Goal: Transaction & Acquisition: Purchase product/service

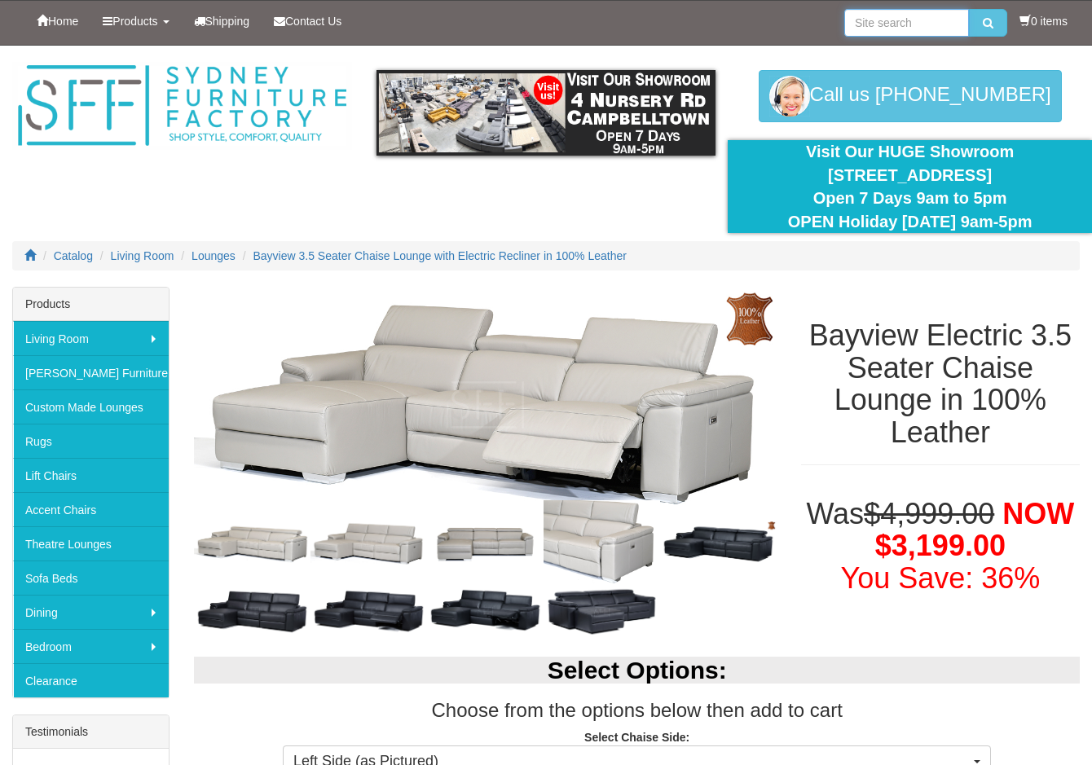
click at [906, 20] on input "search" at bounding box center [906, 23] width 125 height 28
click at [870, 24] on input "search" at bounding box center [906, 23] width 125 height 28
type input "[GEOGRAPHIC_DATA]"
click at [969, 9] on button "submit" at bounding box center [988, 23] width 38 height 28
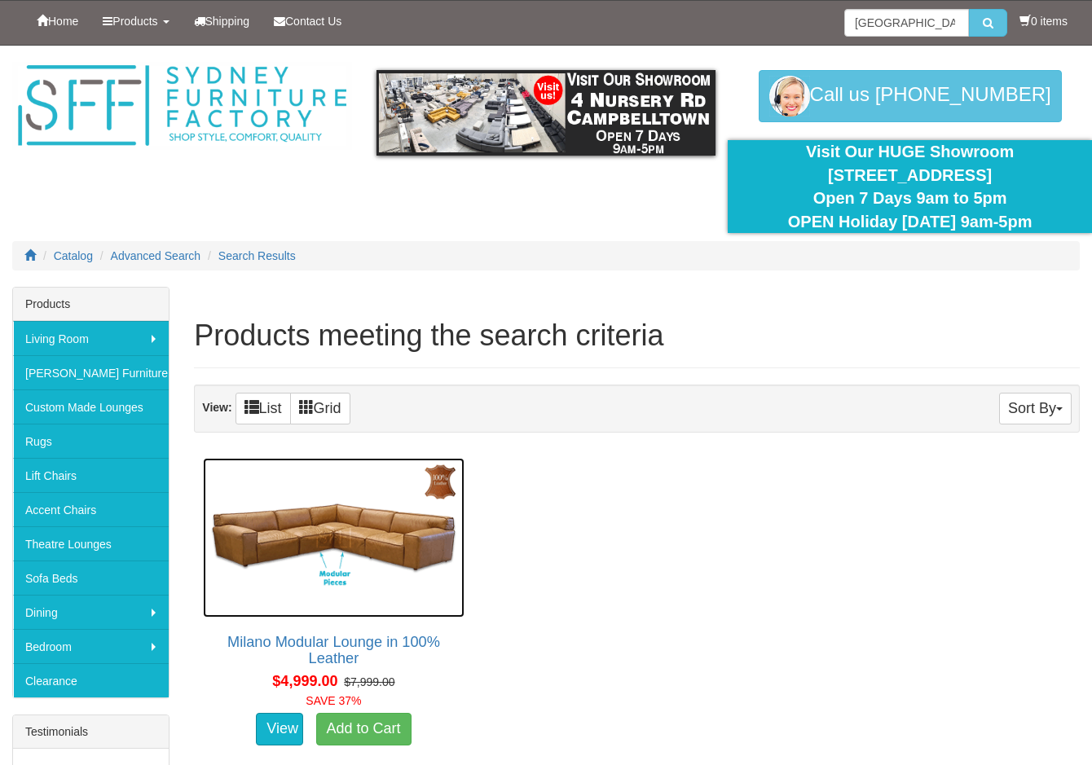
click at [319, 534] on img at bounding box center [333, 538] width 261 height 160
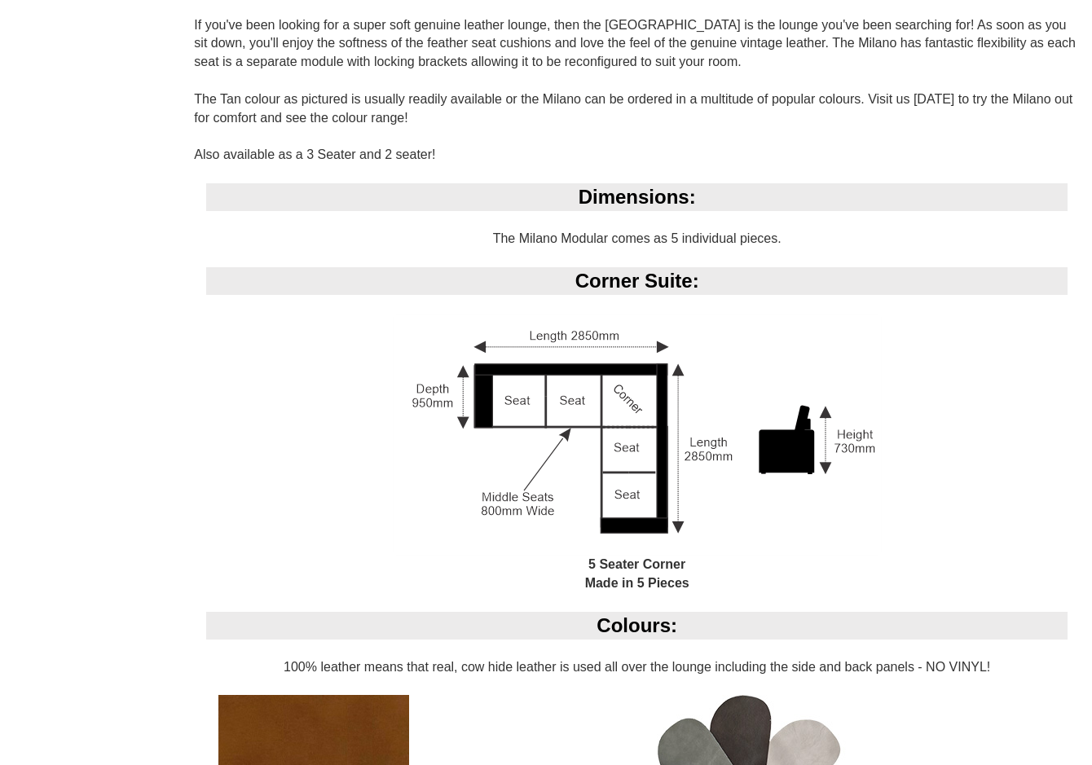
scroll to position [1059, 0]
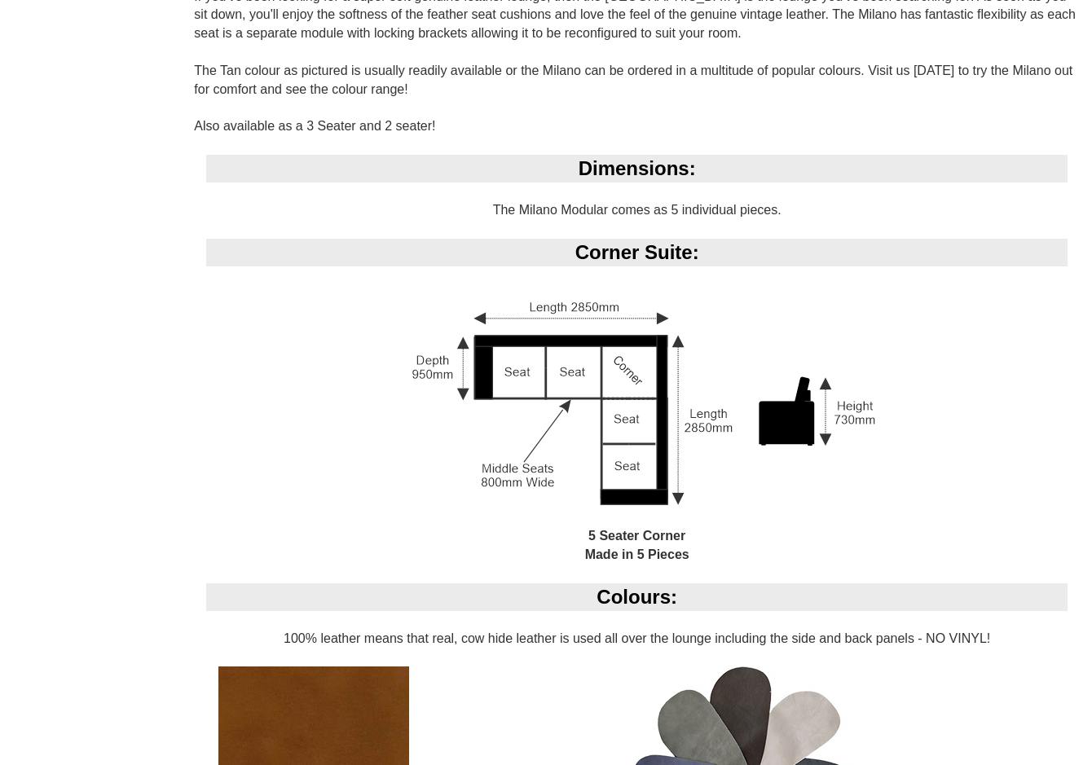
click at [593, 377] on img at bounding box center [637, 406] width 489 height 242
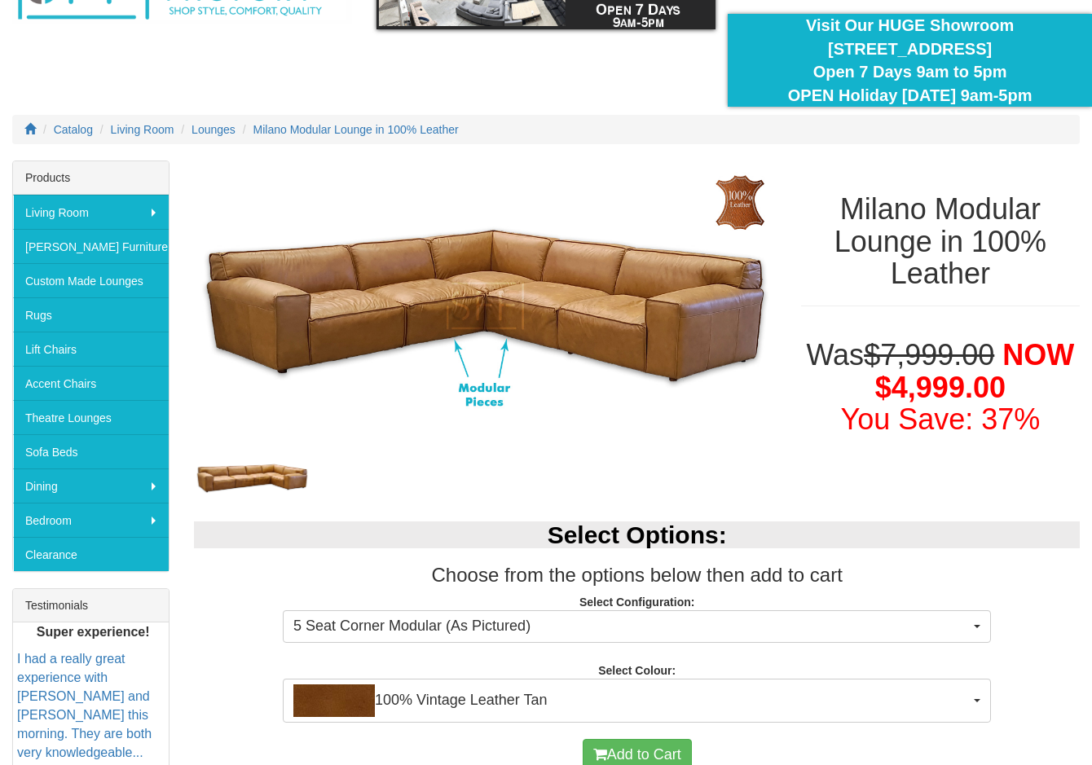
scroll to position [0, 0]
